Goal: Task Accomplishment & Management: Manage account settings

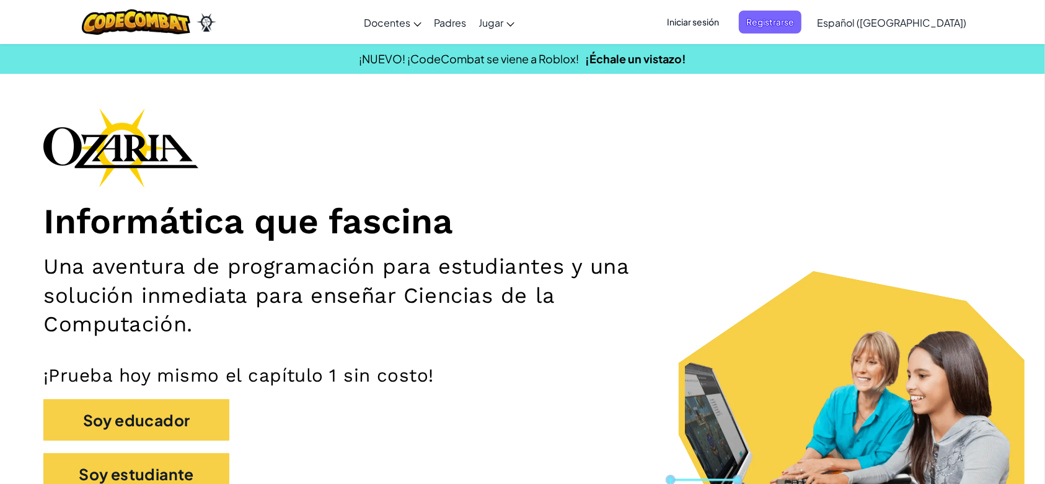
click at [722, 200] on h1 "Informática que fascina" at bounding box center [522, 221] width 959 height 43
click at [562, 152] on div "Informática que fascina Una aventura de programación para estudiantes y una sol…" at bounding box center [522, 307] width 959 height 399
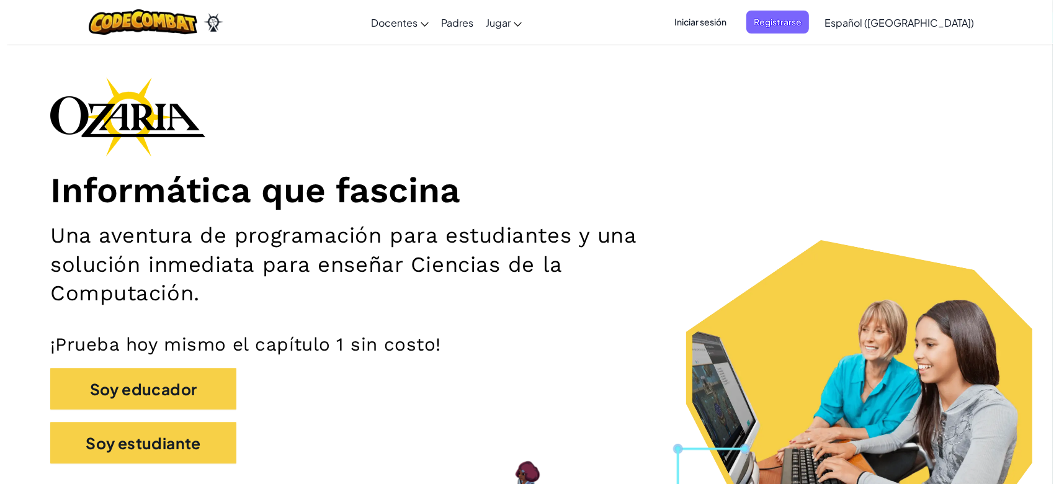
scroll to position [35, 0]
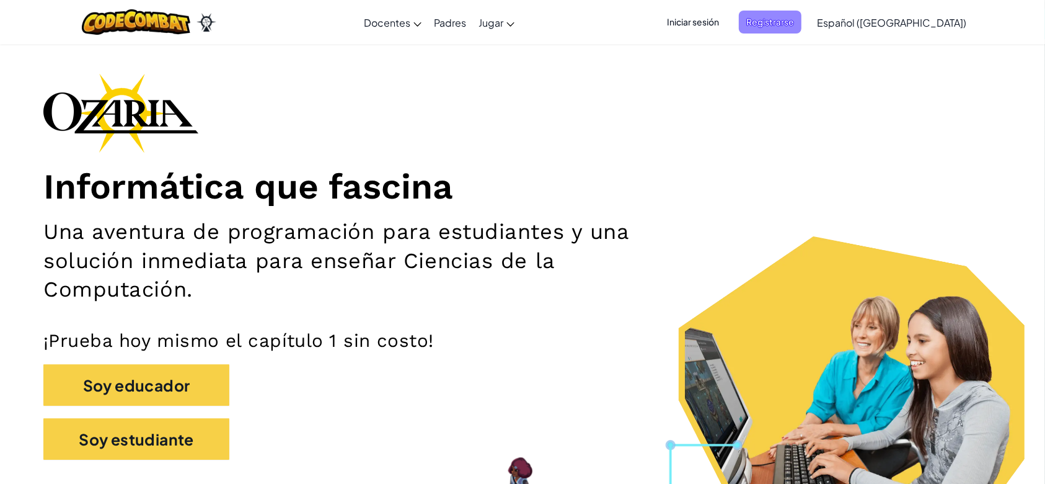
click at [802, 24] on span "Registrarse" at bounding box center [770, 22] width 63 height 23
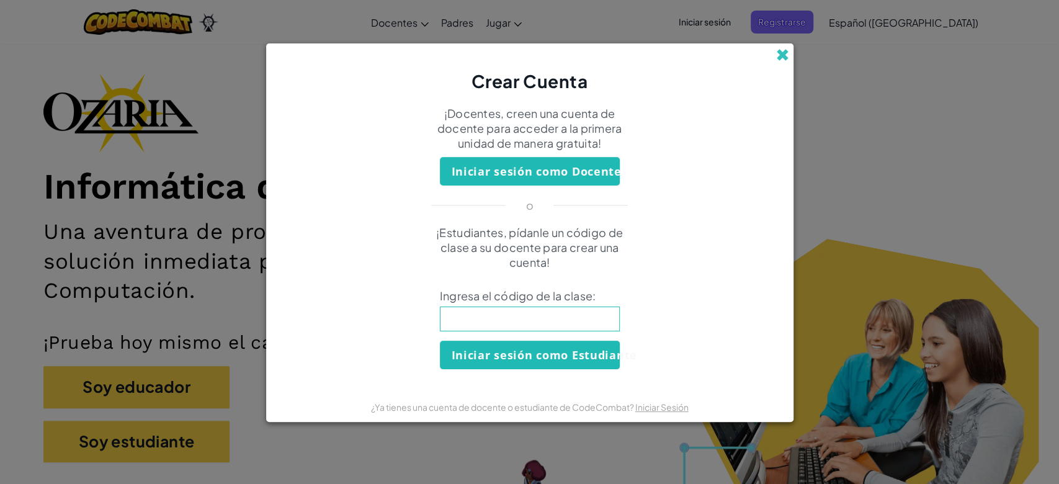
click at [783, 51] on span at bounding box center [782, 54] width 13 height 13
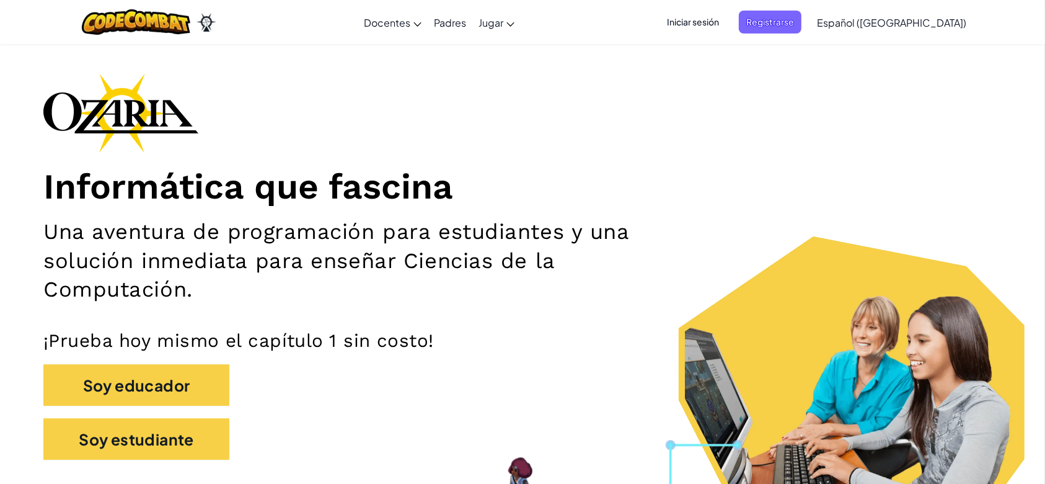
click at [727, 15] on span "Iniciar sesión" at bounding box center [693, 22] width 67 height 23
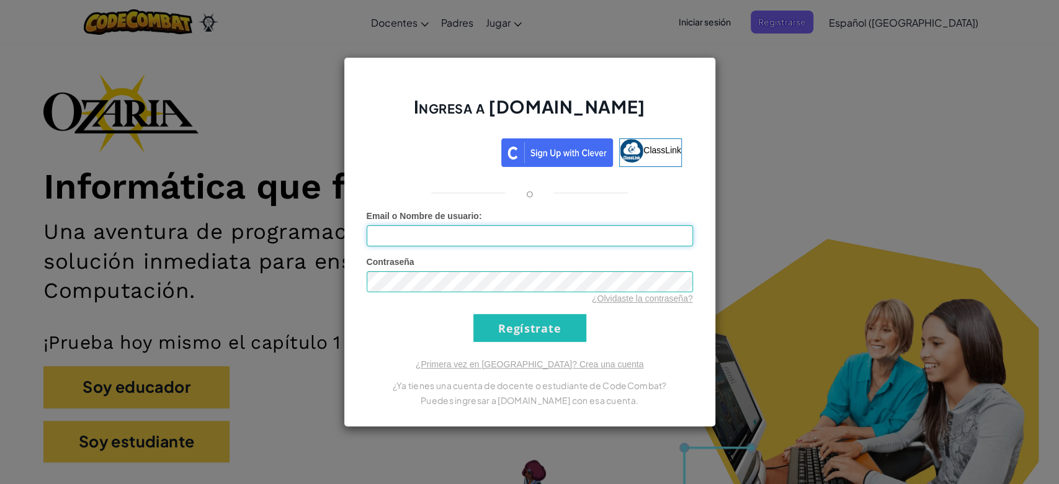
click at [450, 226] on input "Email o Nombre de usuario :" at bounding box center [529, 235] width 326 height 21
type input "[PERSON_NAME][EMAIL_ADDRESS][DOMAIN_NAME]"
click at [473, 314] on input "Regístrate" at bounding box center [529, 328] width 113 height 28
